Goal: Book appointment/travel/reservation

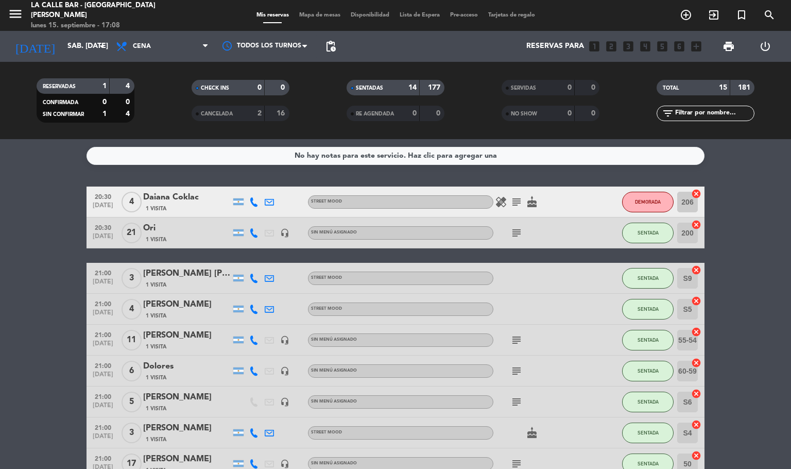
click at [322, 19] on div "Mis reservas Mapa de mesas Disponibilidad Lista de Espera Pre-acceso Tarjetas d…" at bounding box center [395, 15] width 289 height 9
click at [320, 15] on span "Mapa de mesas" at bounding box center [320, 15] width 52 height 6
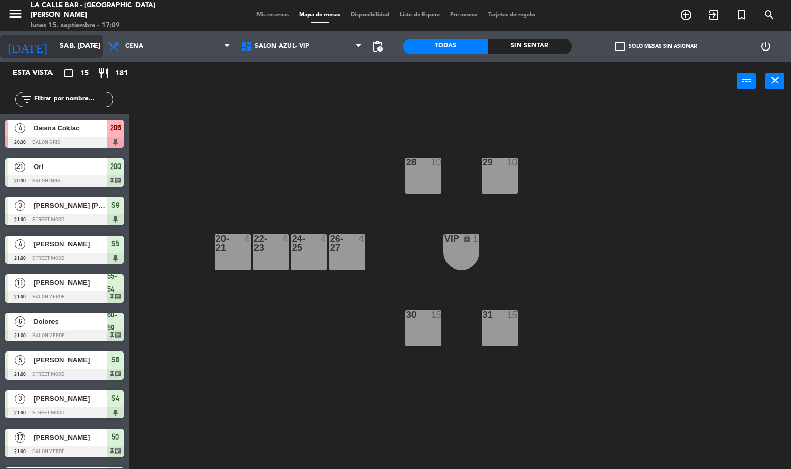
click at [67, 37] on input "sáb. [DATE]" at bounding box center [104, 46] width 98 height 19
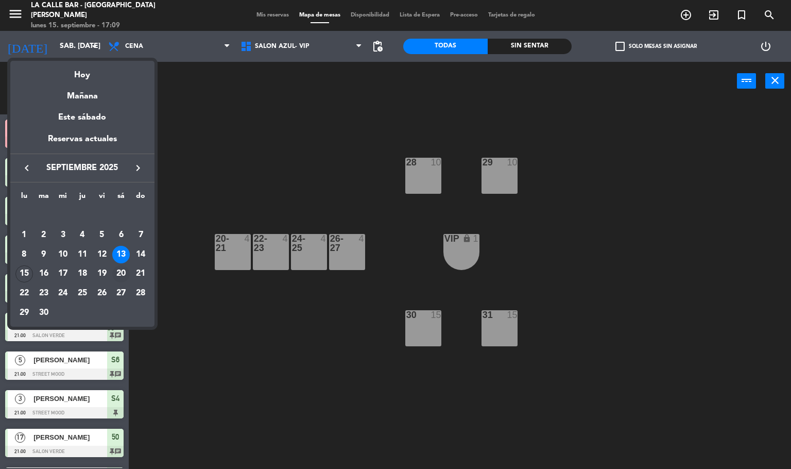
click at [123, 269] on div "20" at bounding box center [121, 274] width 18 height 18
click at [123, 269] on div "11 [PERSON_NAME] 21:00 SALON VERDE 55-54 chat" at bounding box center [64, 288] width 129 height 39
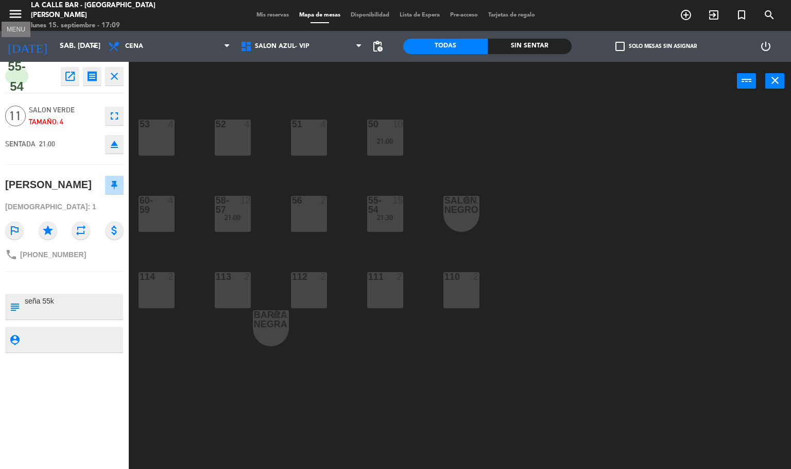
click at [16, 11] on icon "menu" at bounding box center [15, 13] width 15 height 15
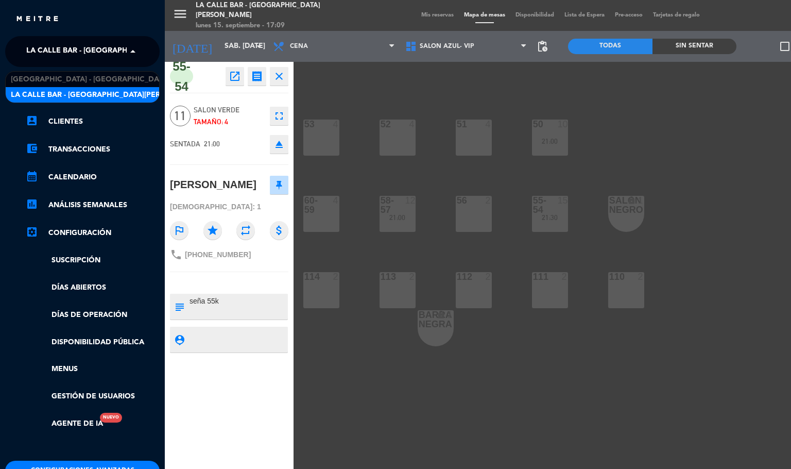
click at [94, 55] on span "La Calle Bar - [GEOGRAPHIC_DATA][PERSON_NAME]" at bounding box center [122, 52] width 193 height 22
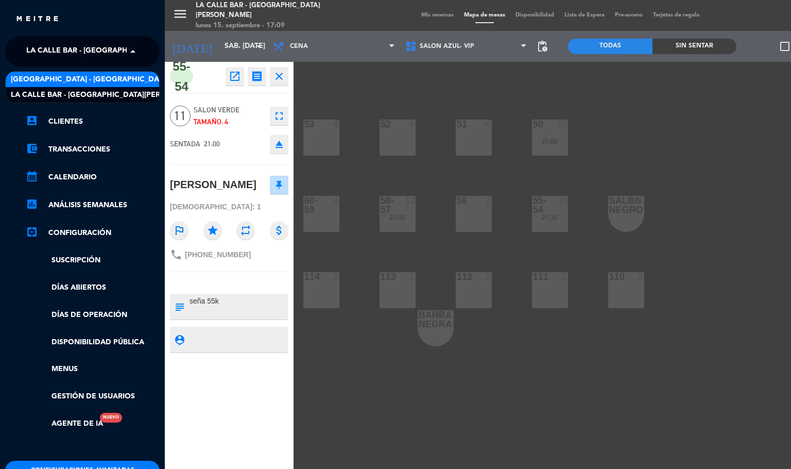
click at [90, 77] on span "[GEOGRAPHIC_DATA] - [GEOGRAPHIC_DATA]" at bounding box center [90, 80] width 159 height 12
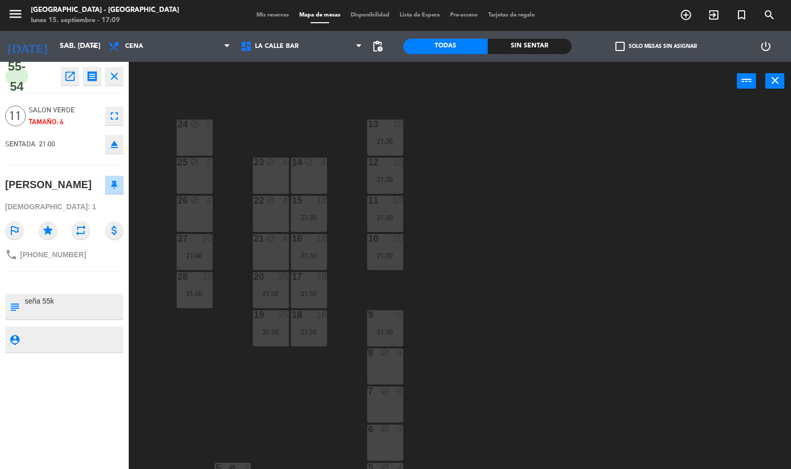
click at [480, 174] on div "24 block 2 13 10 21:30 23 block 4 14 block 4 25 block 2 12 10 21:30 15 18 21:30…" at bounding box center [464, 285] width 655 height 368
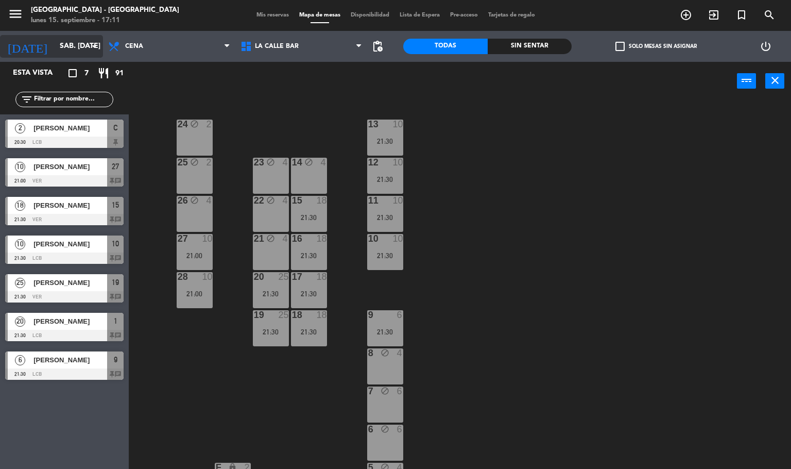
click at [61, 47] on input "sáb. [DATE]" at bounding box center [104, 46] width 98 height 19
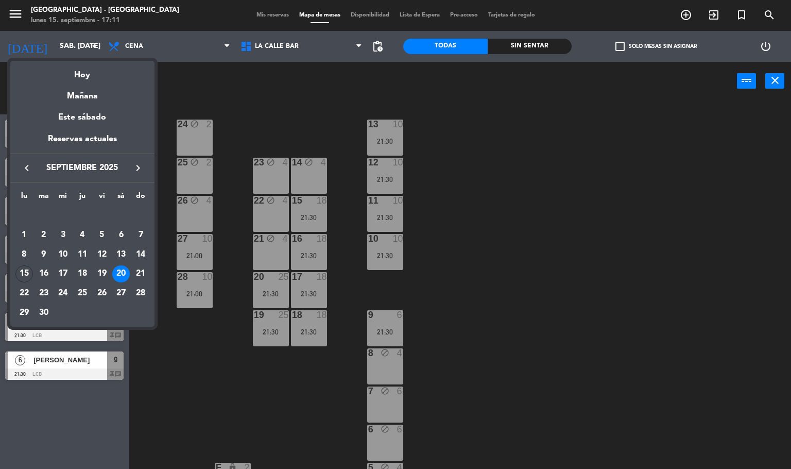
click at [138, 167] on icon "keyboard_arrow_right" at bounding box center [138, 168] width 12 height 12
click at [120, 231] on div "4" at bounding box center [121, 235] width 18 height 18
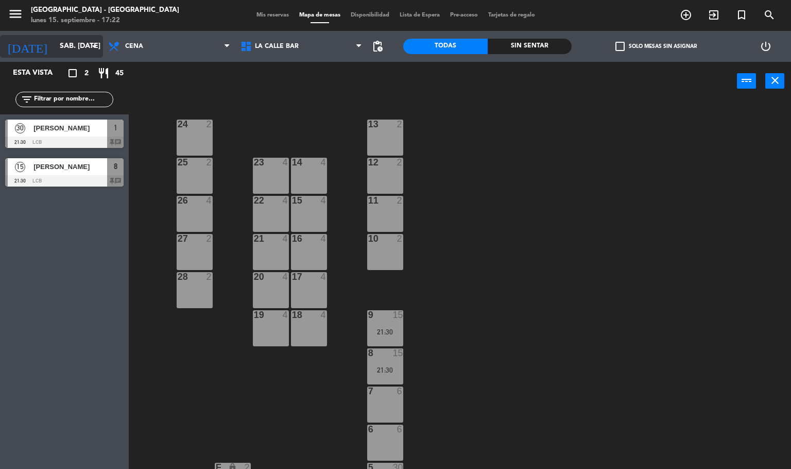
click at [59, 47] on input "sáb. [DATE]" at bounding box center [104, 46] width 98 height 19
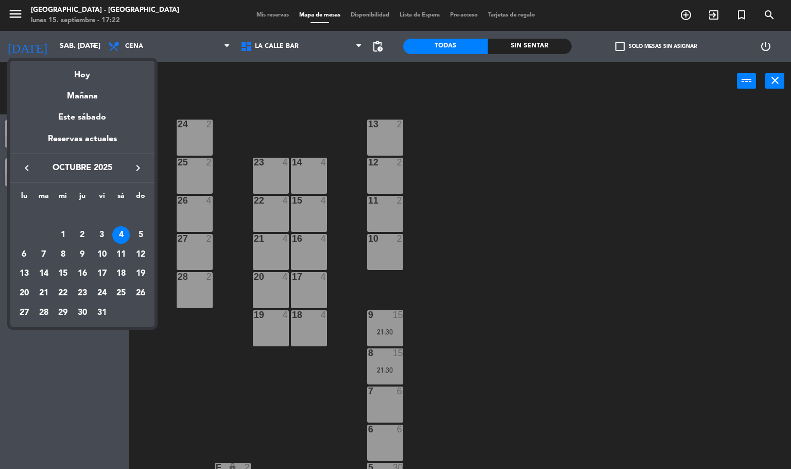
click at [28, 164] on icon "keyboard_arrow_left" at bounding box center [27, 168] width 12 height 12
click at [133, 166] on icon "keyboard_arrow_right" at bounding box center [138, 168] width 12 height 12
click at [29, 165] on icon "keyboard_arrow_left" at bounding box center [27, 168] width 12 height 12
click at [120, 272] on div "20" at bounding box center [121, 274] width 18 height 18
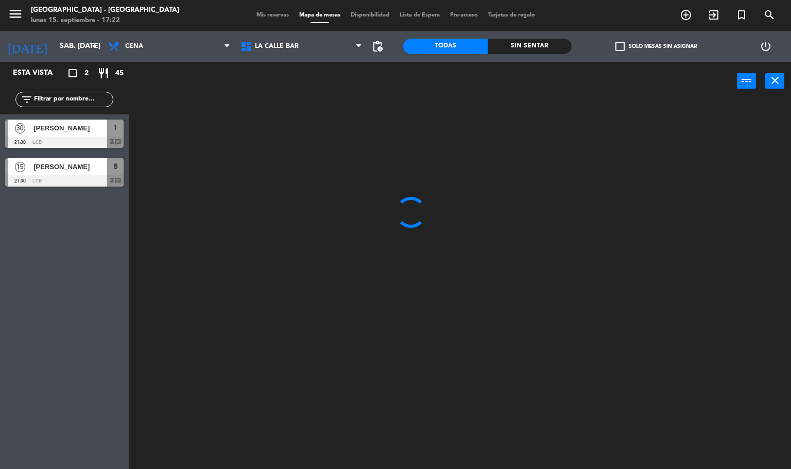
type input "sáb. [DATE]"
